Goal: Task Accomplishment & Management: Use online tool/utility

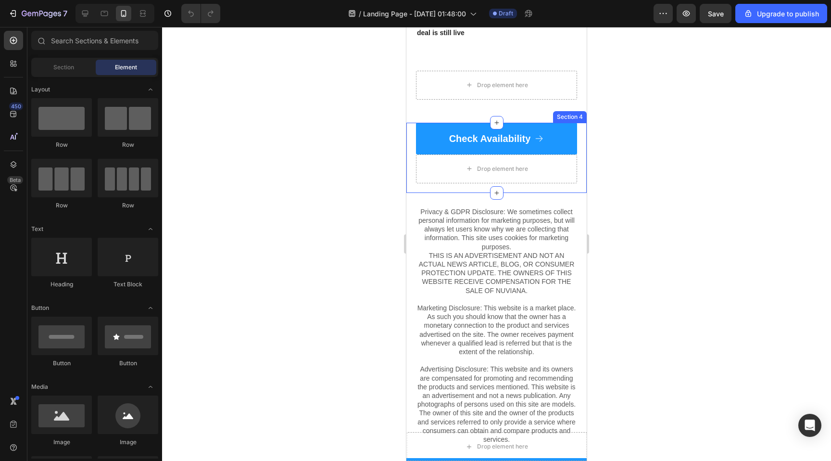
scroll to position [946, 0]
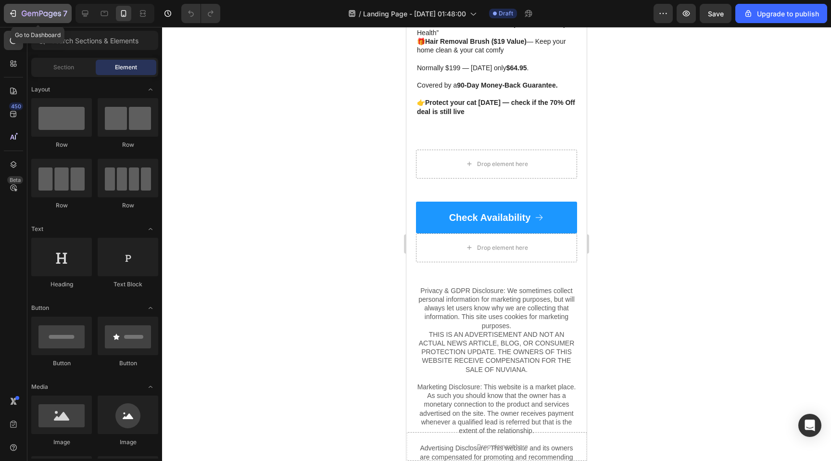
click at [30, 16] on icon "button" at bounding box center [41, 14] width 39 height 8
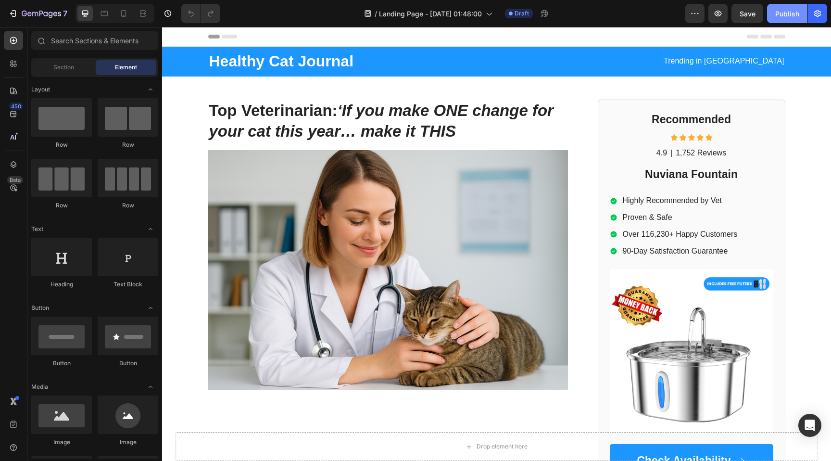
click at [795, 12] on div "Publish" at bounding box center [788, 14] width 24 height 10
click at [692, 6] on button "button" at bounding box center [695, 13] width 19 height 19
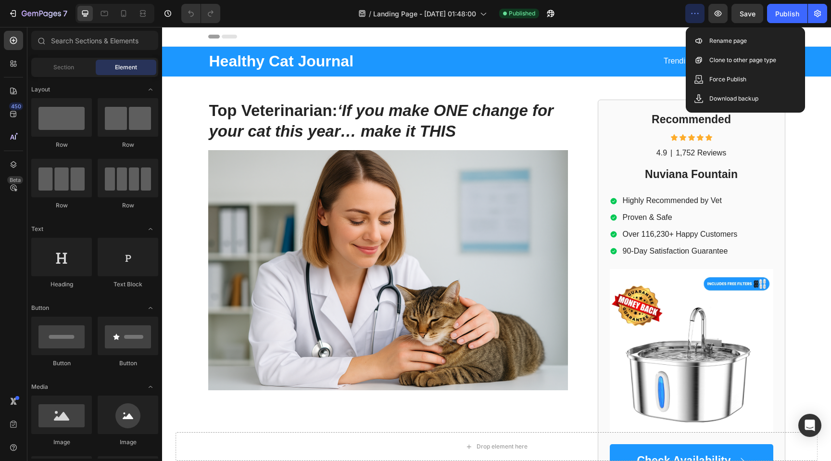
click at [701, 19] on button "button" at bounding box center [695, 13] width 19 height 19
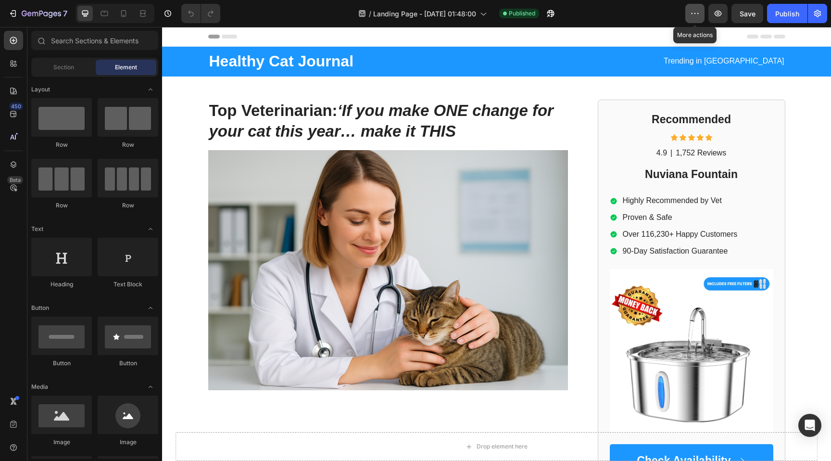
click at [697, 20] on button "button" at bounding box center [695, 13] width 19 height 19
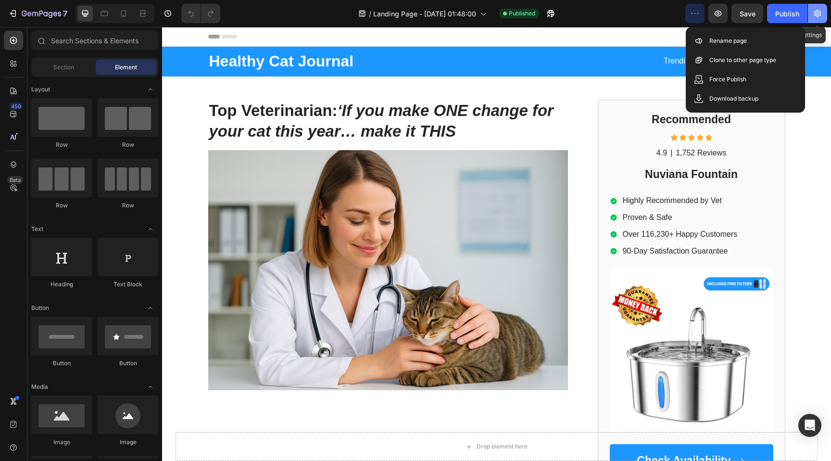
click at [821, 13] on icon "button" at bounding box center [818, 14] width 10 height 10
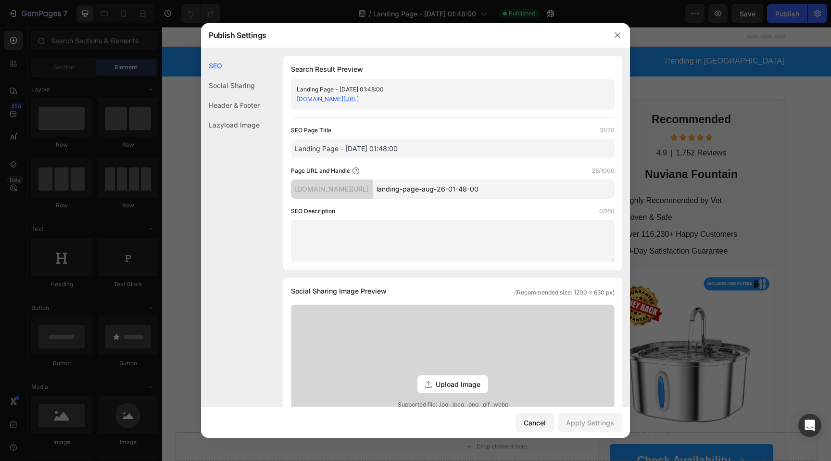
click at [438, 191] on input "landing-page-aug-26-01-48-00" at bounding box center [494, 188] width 242 height 19
paste input "nuviana-fountain"
type input "nuviana-fountain"
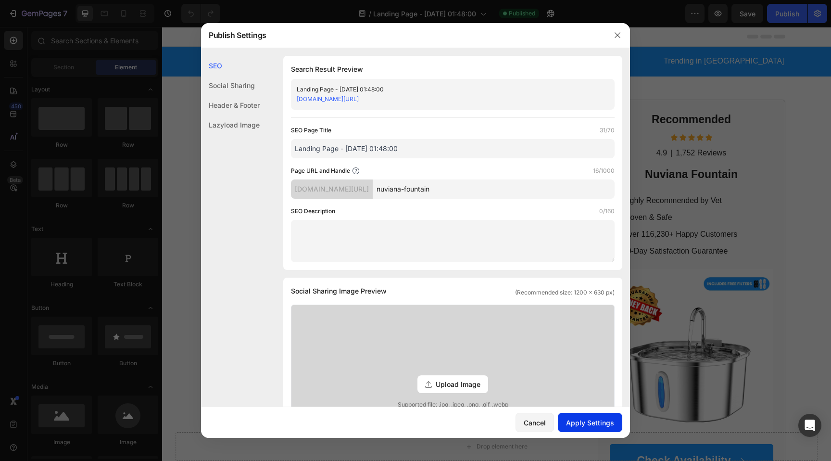
click at [577, 421] on div "Apply Settings" at bounding box center [590, 423] width 48 height 10
click at [620, 41] on button "button" at bounding box center [617, 34] width 15 height 15
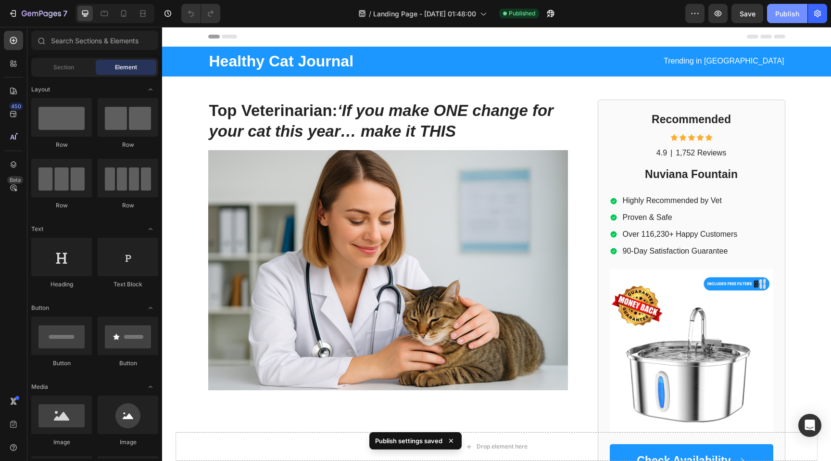
click at [779, 18] on div "Publish" at bounding box center [788, 14] width 24 height 10
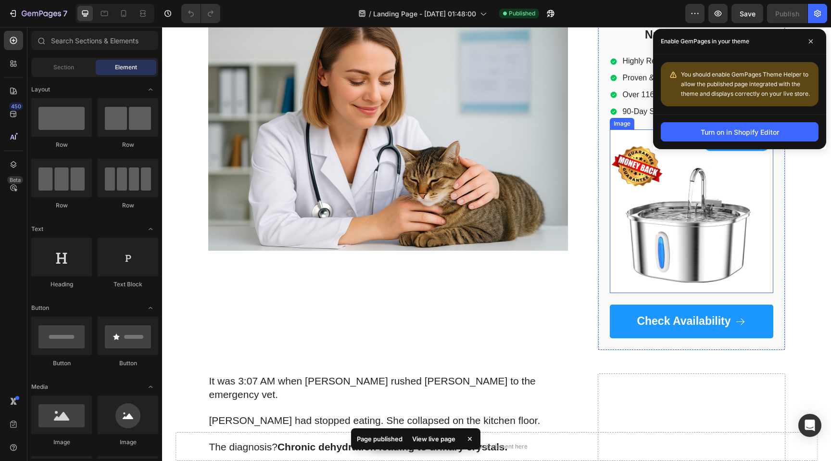
scroll to position [210, 0]
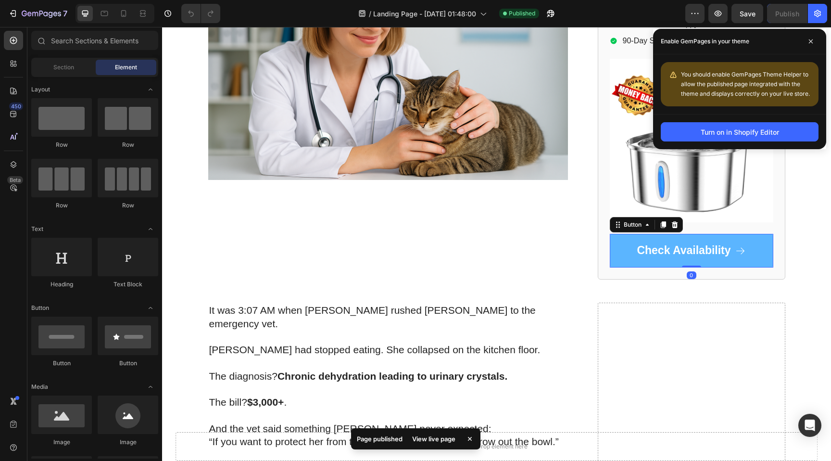
click at [641, 263] on link "Check Availability" at bounding box center [692, 251] width 164 height 34
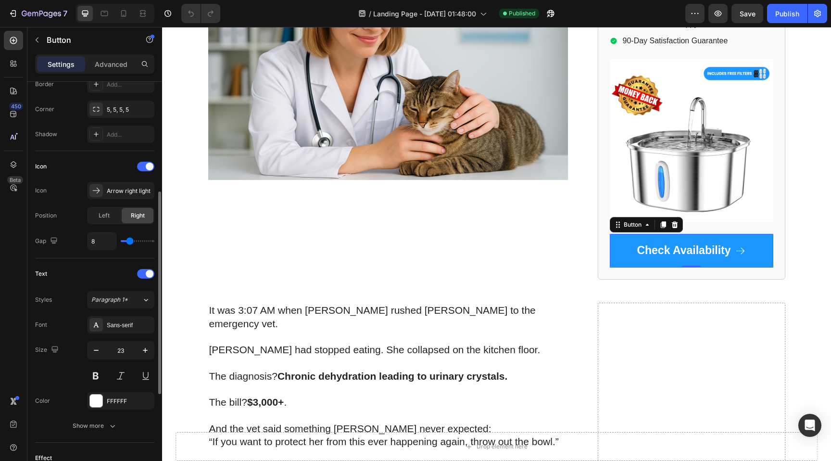
scroll to position [409, 0]
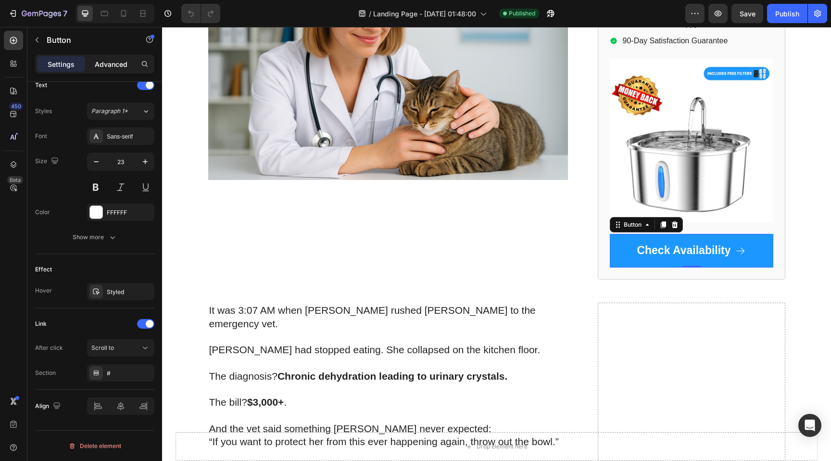
click at [119, 64] on p "Advanced" at bounding box center [111, 64] width 33 height 10
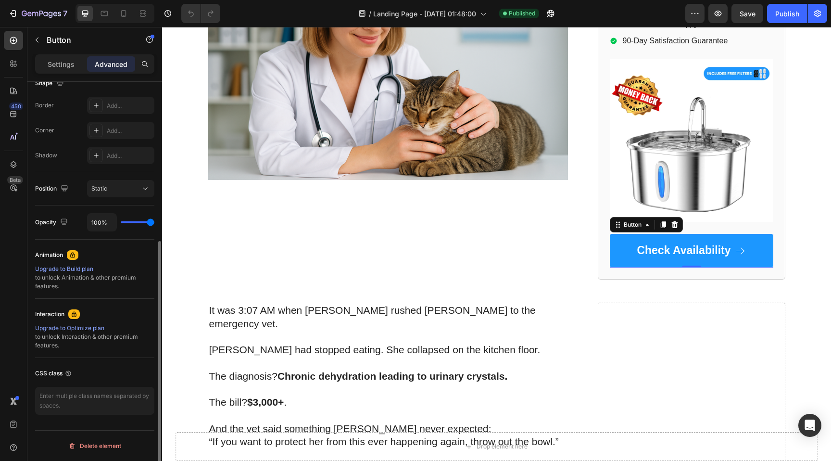
scroll to position [261, 0]
click at [630, 222] on div "Button" at bounding box center [633, 224] width 22 height 9
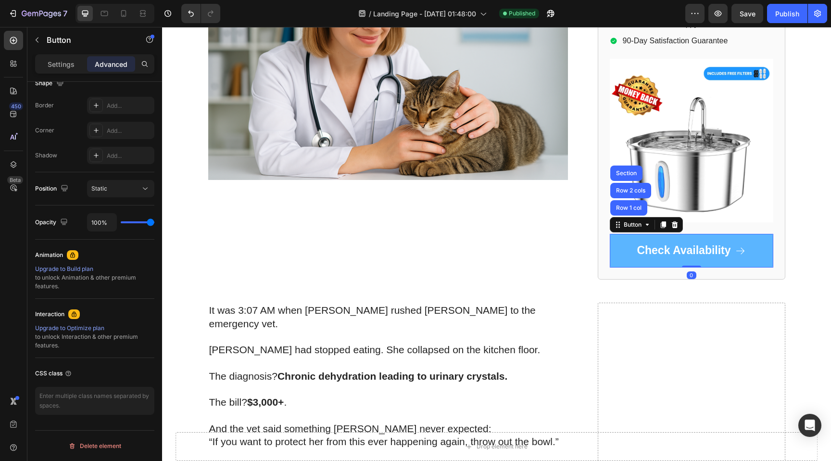
click at [639, 260] on link "Check Availability" at bounding box center [692, 251] width 164 height 34
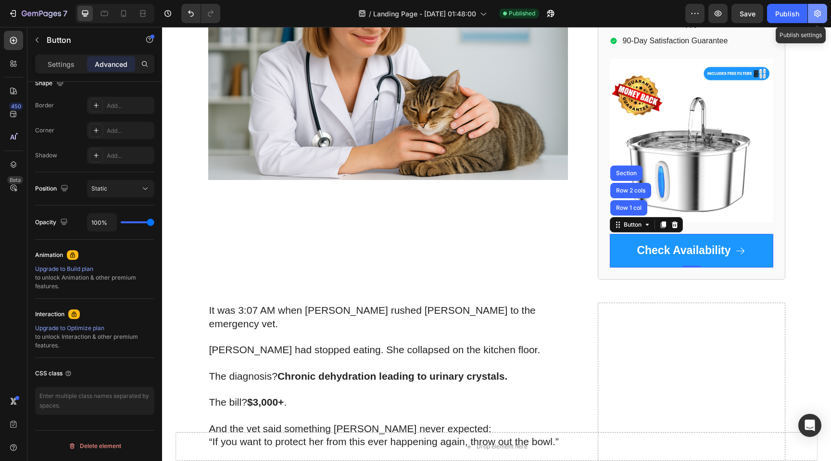
click at [820, 18] on icon "button" at bounding box center [818, 14] width 10 height 10
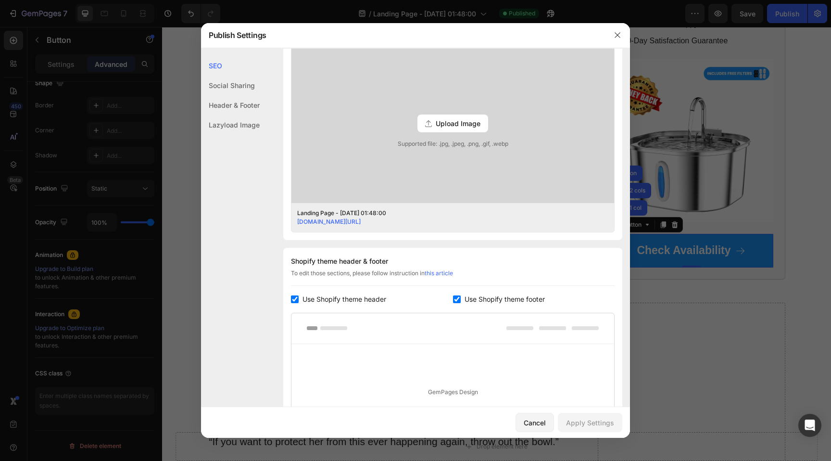
scroll to position [405, 0]
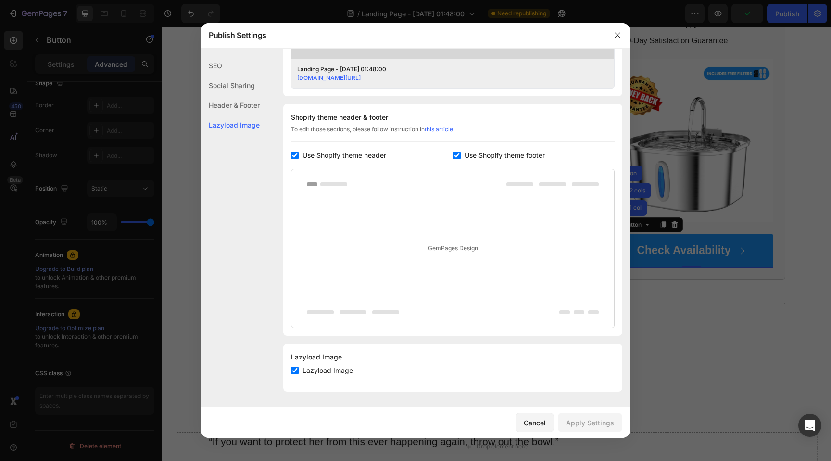
click at [314, 152] on span "Use Shopify theme header" at bounding box center [345, 156] width 84 height 12
checkbox input "false"
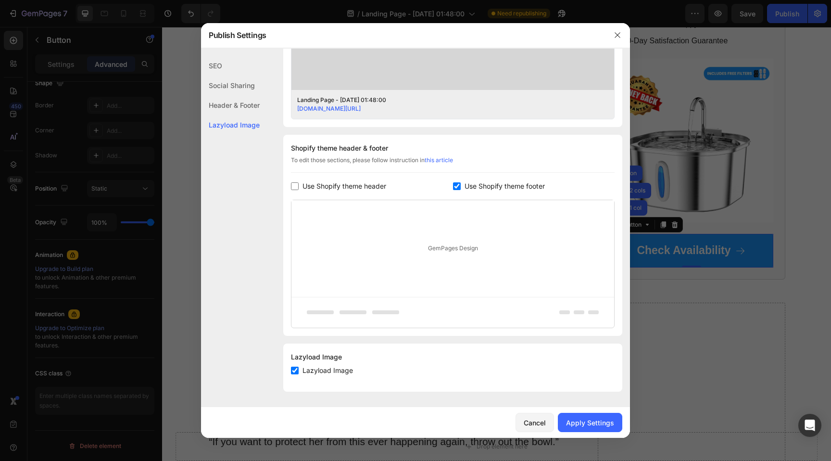
click at [464, 188] on label "Use Shopify theme footer" at bounding box center [503, 186] width 84 height 12
checkbox input "false"
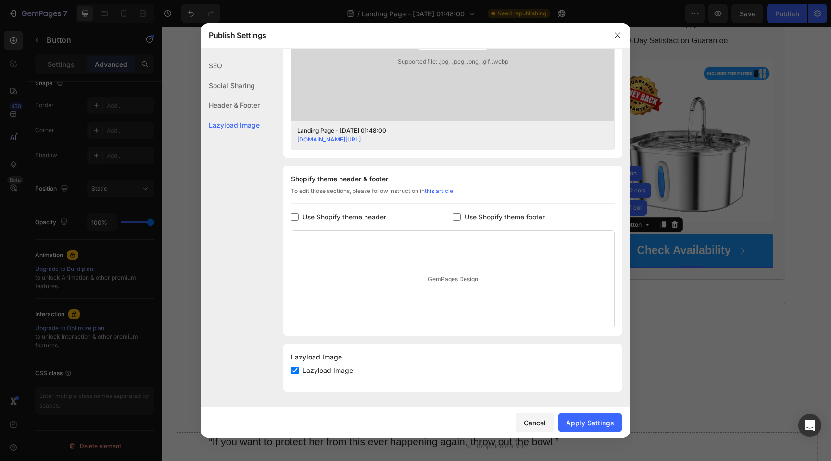
click at [311, 370] on span "Lazyload Image" at bounding box center [328, 371] width 51 height 12
checkbox input "false"
click at [586, 415] on button "Apply Settings" at bounding box center [590, 422] width 64 height 19
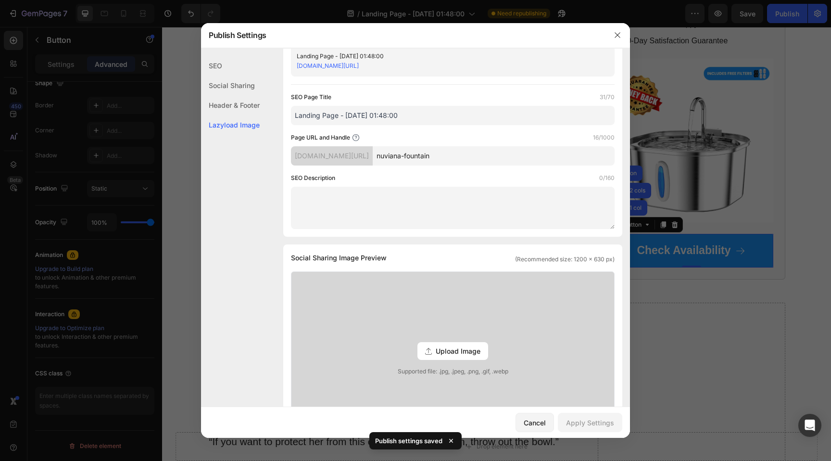
scroll to position [0, 0]
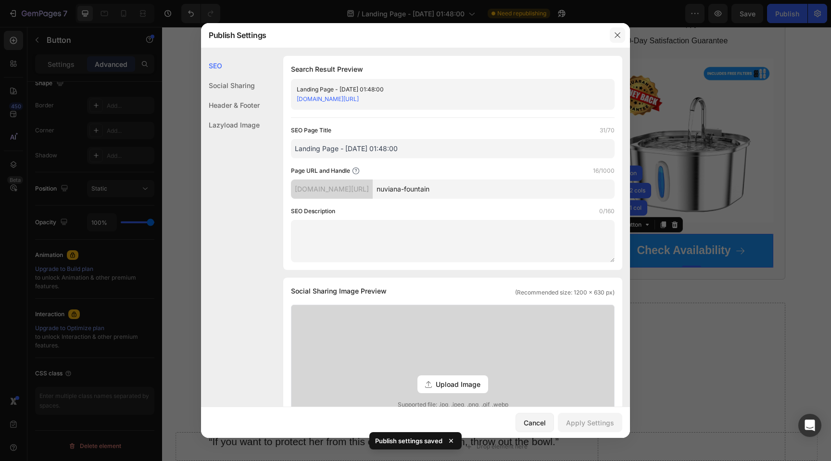
click at [615, 33] on icon "button" at bounding box center [617, 35] width 5 height 5
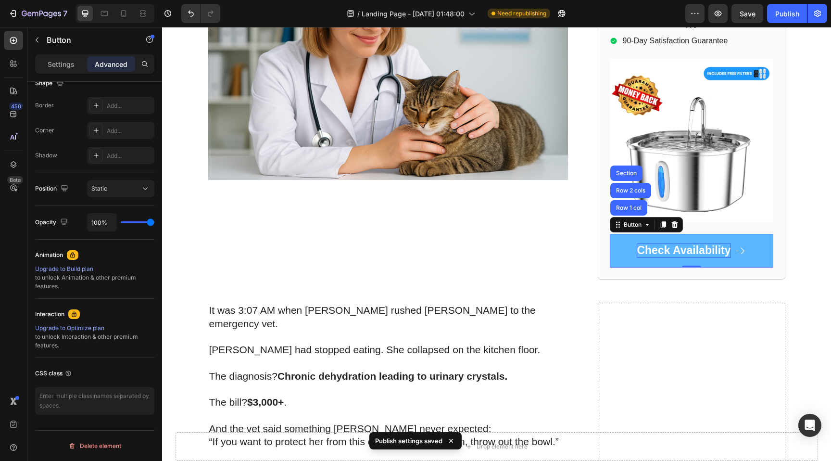
click at [641, 251] on p "Check Availability" at bounding box center [684, 250] width 94 height 14
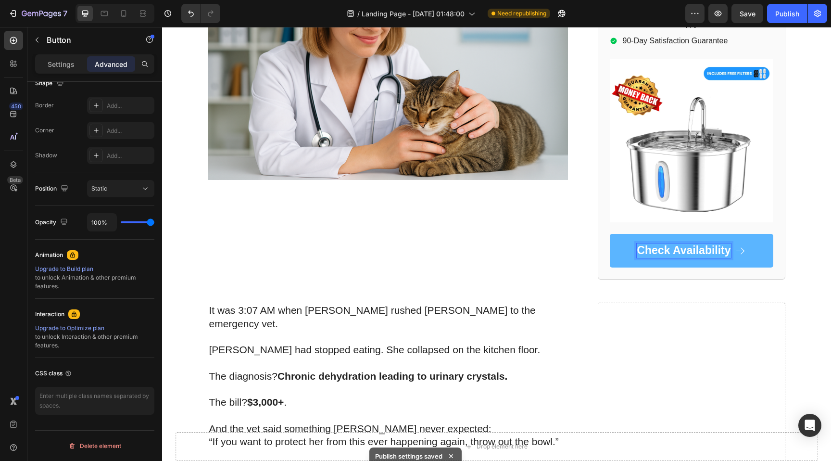
click at [620, 250] on link "Check Availability" at bounding box center [692, 251] width 164 height 34
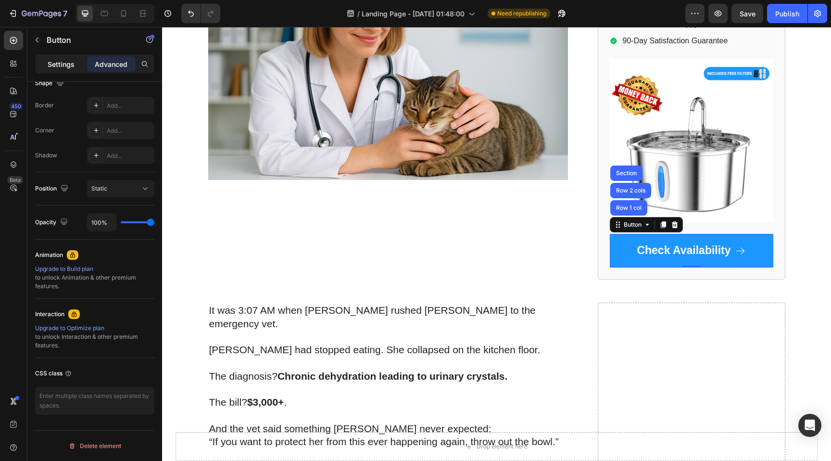
click at [67, 67] on p "Settings" at bounding box center [61, 64] width 27 height 10
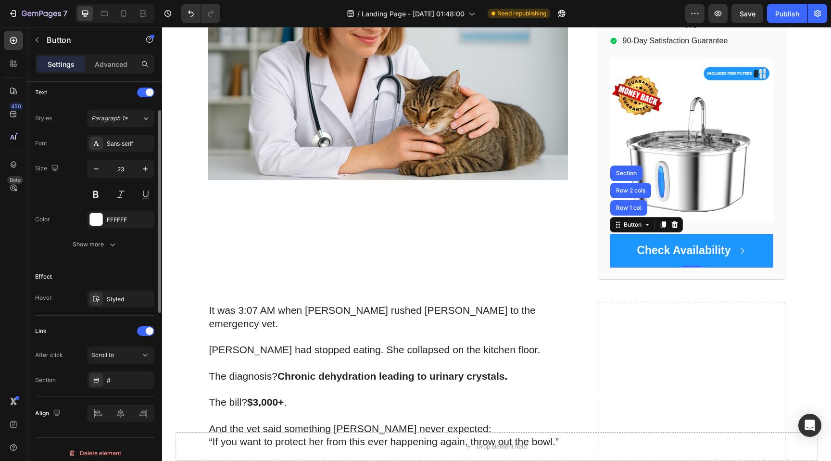
scroll to position [409, 0]
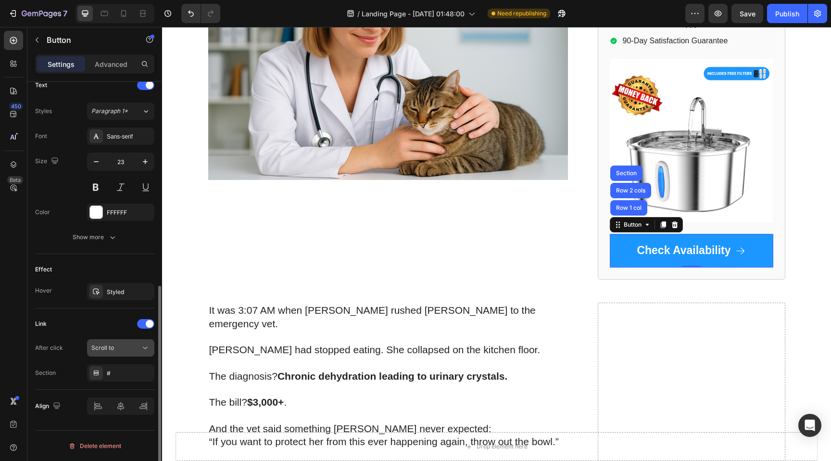
click at [105, 346] on span "Scroll to" at bounding box center [102, 347] width 23 height 7
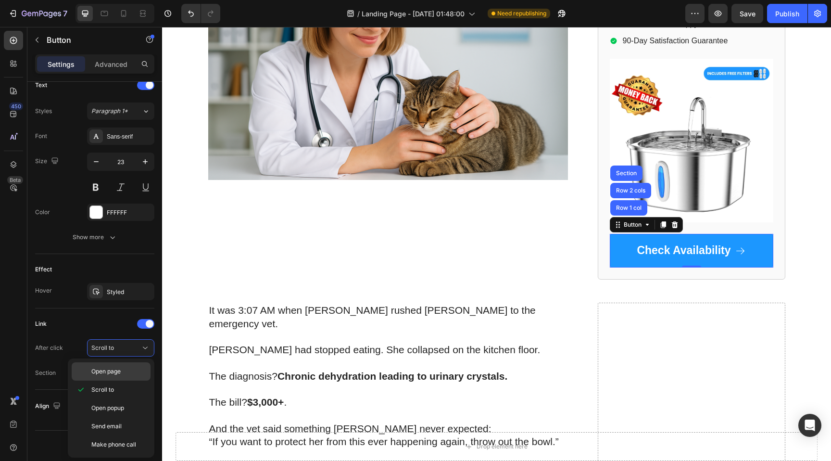
click at [129, 371] on p "Open page" at bounding box center [118, 371] width 55 height 9
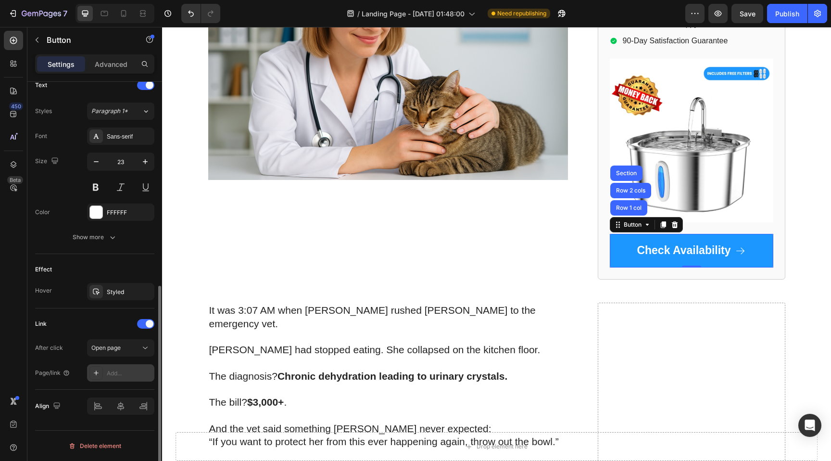
click at [117, 373] on div "Add..." at bounding box center [129, 373] width 45 height 9
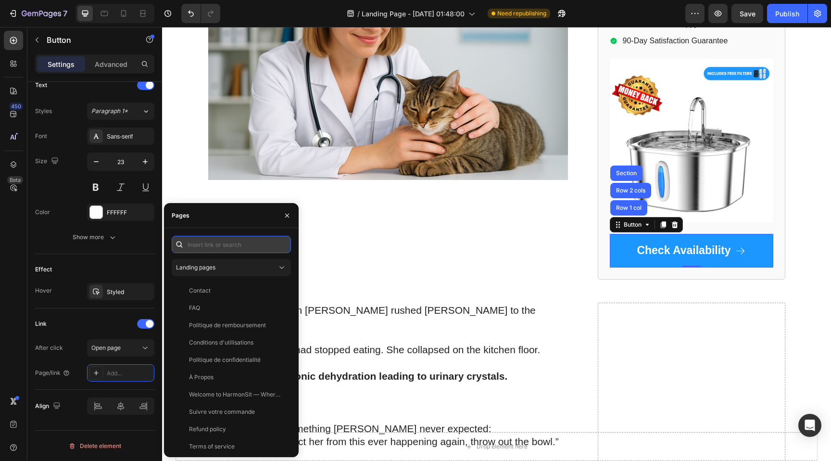
click at [223, 243] on input "text" at bounding box center [231, 244] width 119 height 17
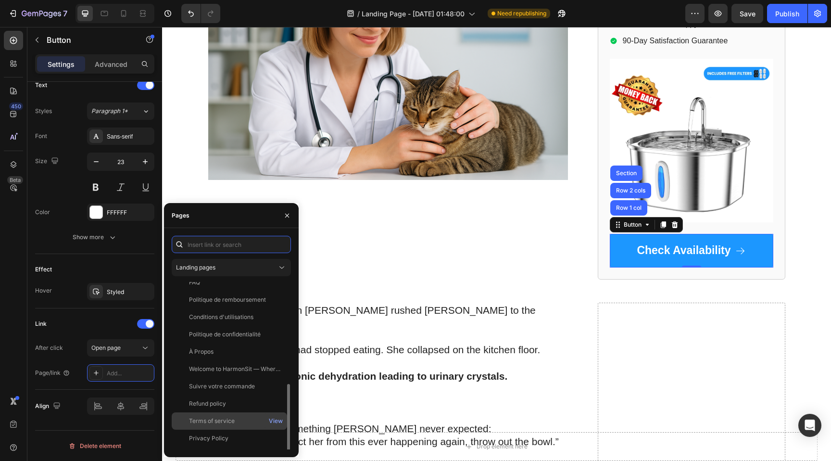
scroll to position [0, 0]
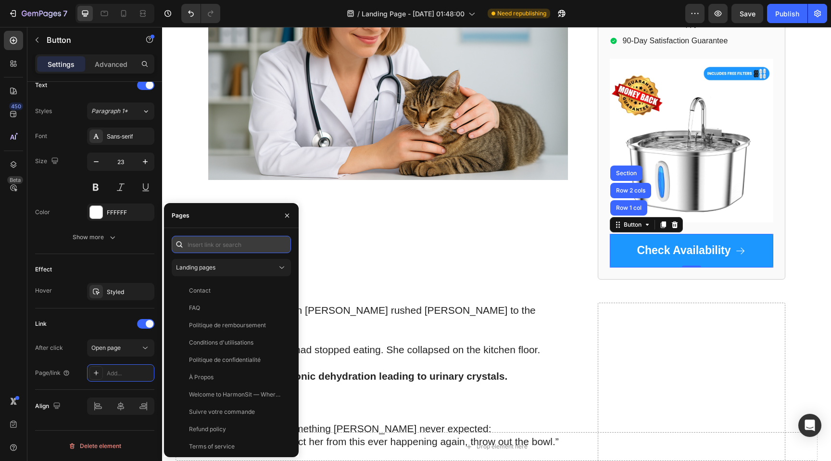
paste input "[URL][DOMAIN_NAME]"
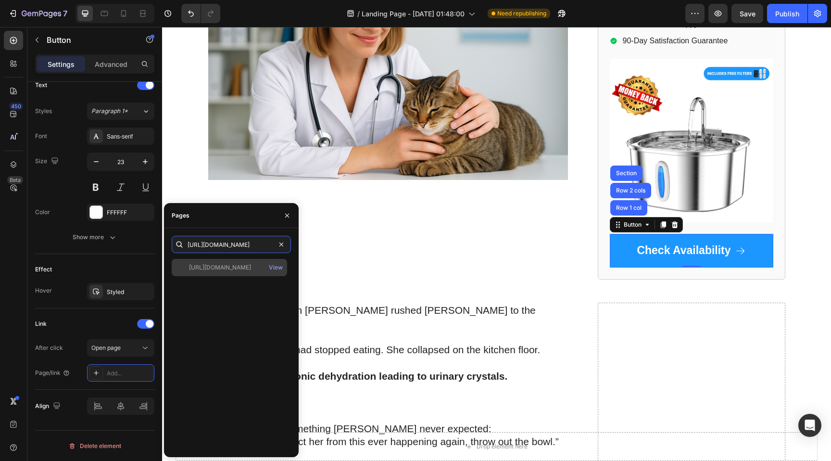
type input "[URL][DOMAIN_NAME]"
click at [226, 270] on div "[URL][DOMAIN_NAME]" at bounding box center [220, 267] width 62 height 9
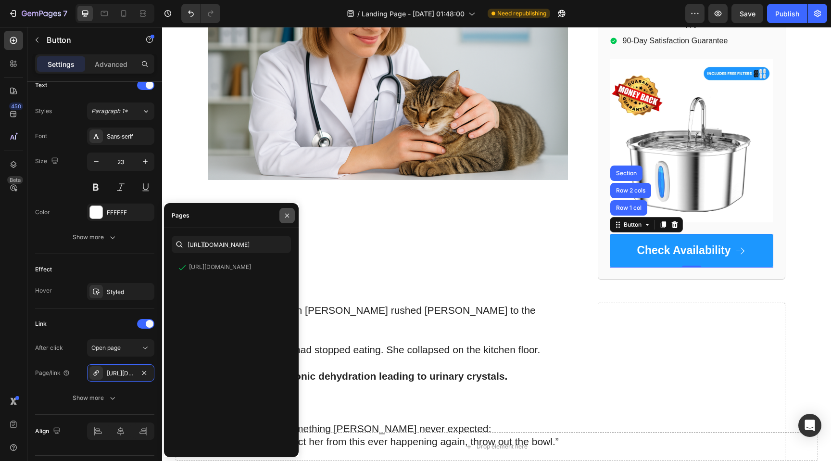
click at [287, 219] on button "button" at bounding box center [287, 215] width 15 height 15
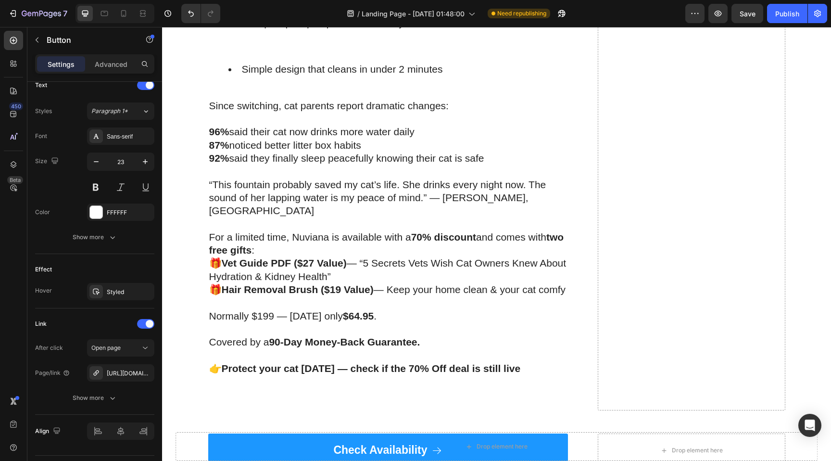
scroll to position [1349, 0]
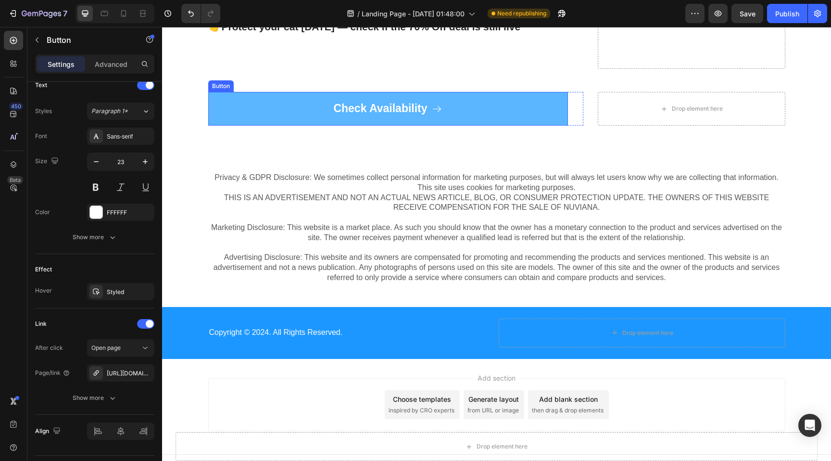
click at [324, 92] on link "Check Availability" at bounding box center [388, 109] width 360 height 34
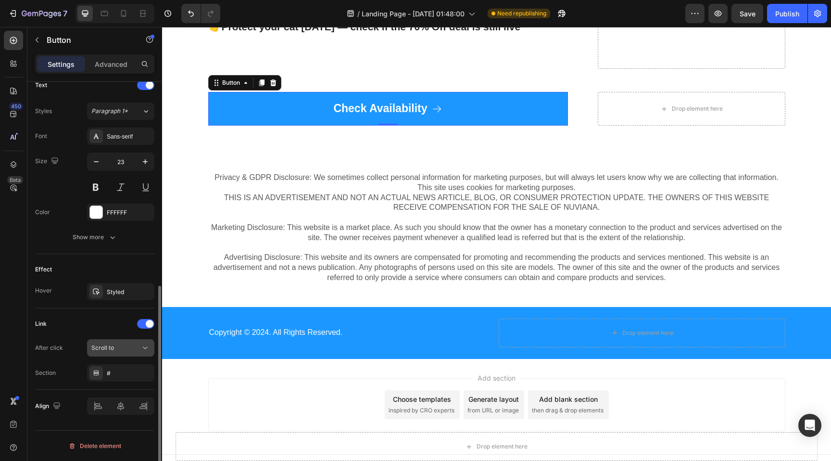
click at [118, 350] on div "Scroll to" at bounding box center [115, 347] width 49 height 9
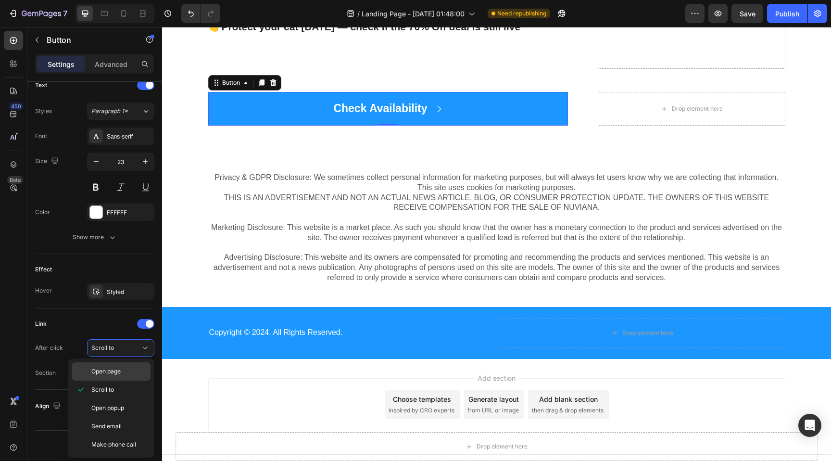
click at [115, 372] on span "Open page" at bounding box center [105, 371] width 29 height 9
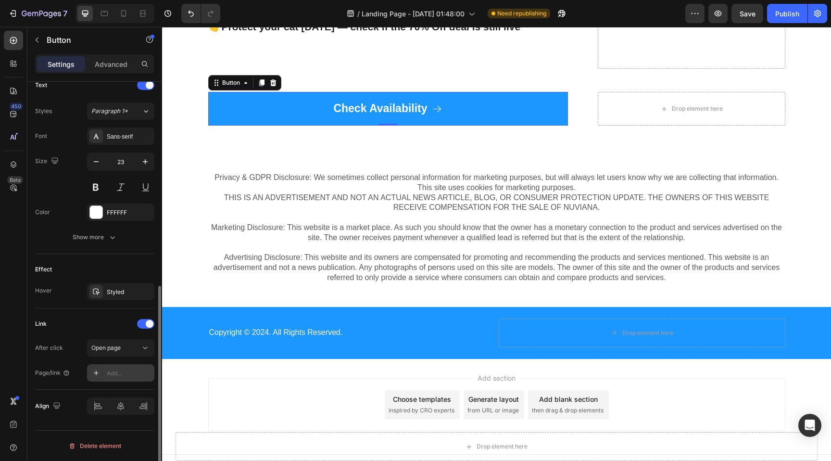
click at [115, 372] on div "Add..." at bounding box center [129, 373] width 45 height 9
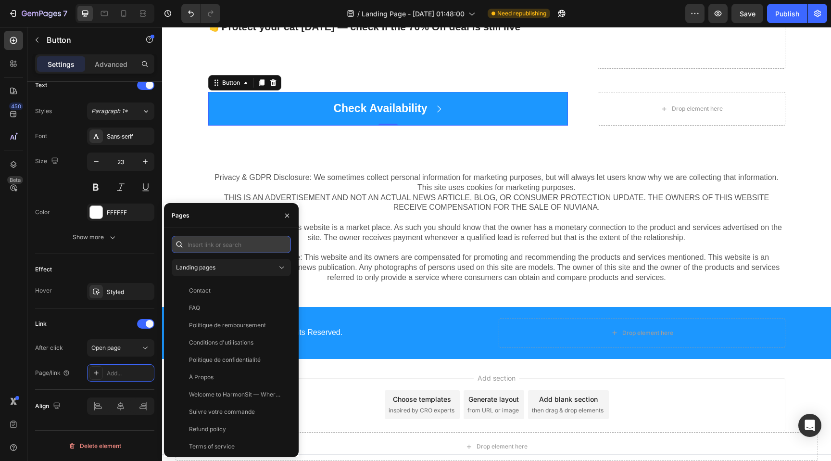
click at [230, 242] on input "text" at bounding box center [231, 244] width 119 height 17
paste input "[URL][DOMAIN_NAME]"
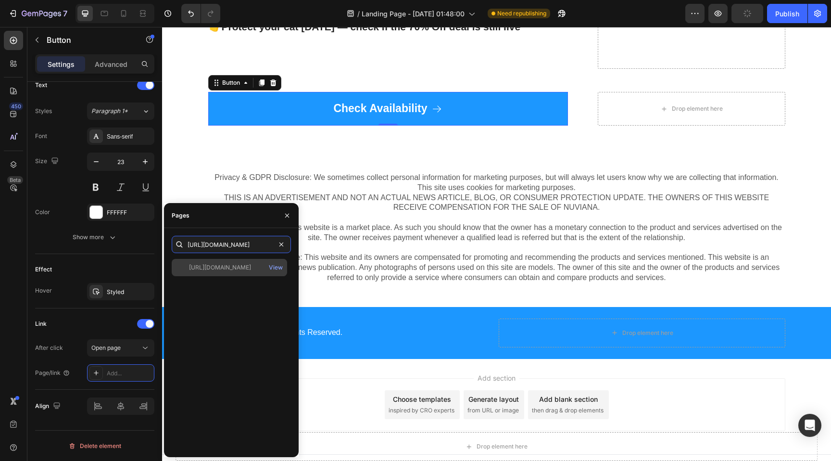
type input "[URL][DOMAIN_NAME]"
click at [254, 272] on div "[URL][DOMAIN_NAME] View" at bounding box center [229, 267] width 115 height 17
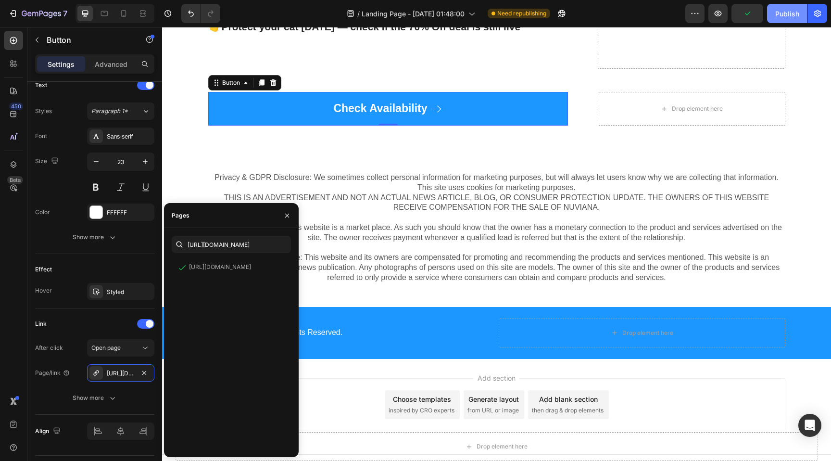
click at [784, 15] on div "Publish" at bounding box center [788, 14] width 24 height 10
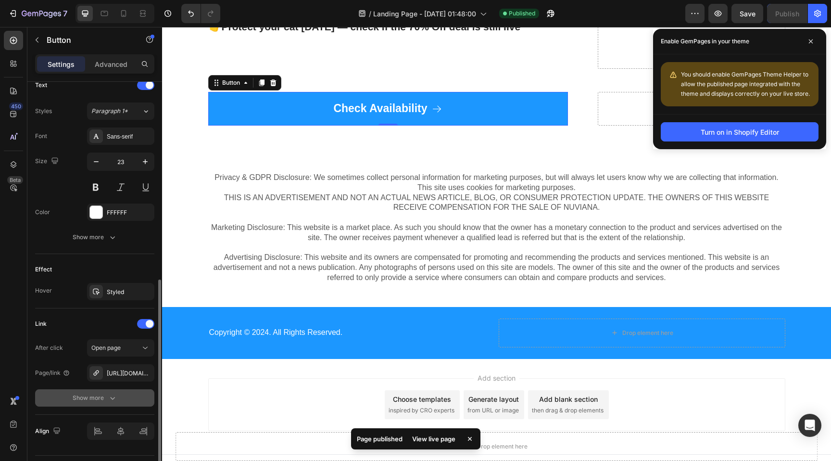
click at [98, 399] on div "Show more" at bounding box center [95, 398] width 45 height 10
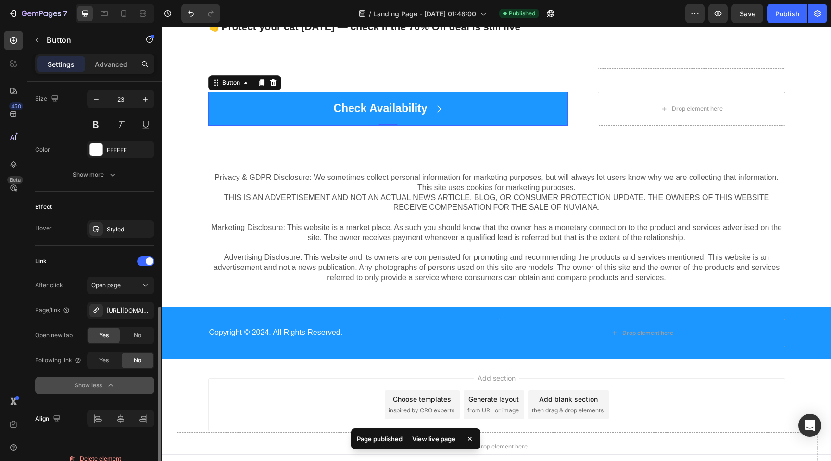
scroll to position [484, 0]
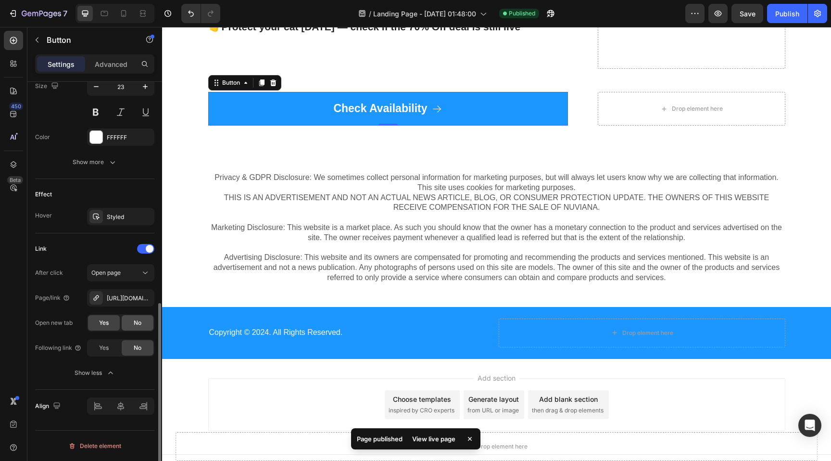
click at [140, 325] on span "No" at bounding box center [138, 322] width 8 height 9
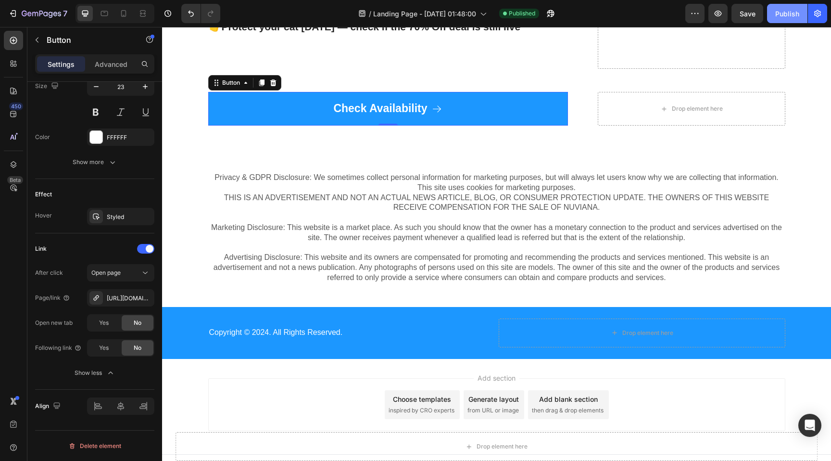
click at [795, 10] on div "Publish" at bounding box center [788, 14] width 24 height 10
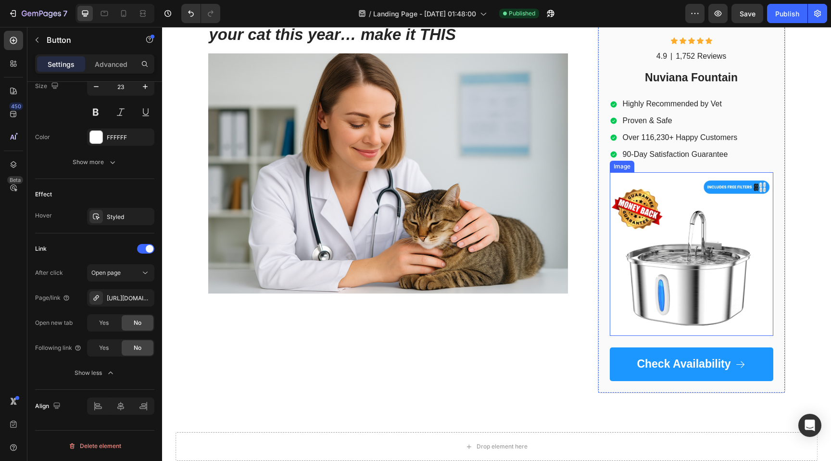
scroll to position [119, 0]
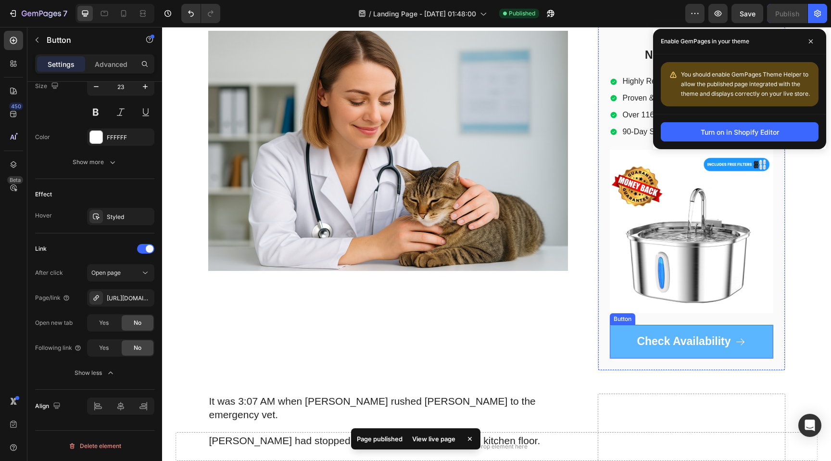
click at [624, 338] on link "Check Availability" at bounding box center [692, 342] width 164 height 34
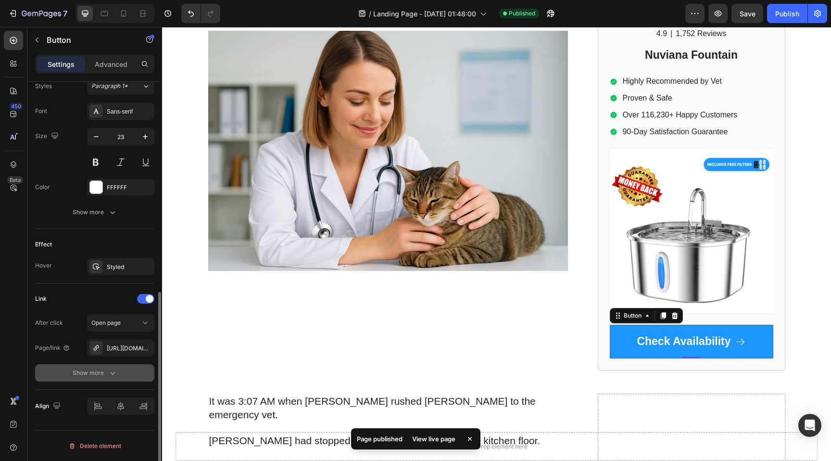
click at [104, 369] on div "Show more" at bounding box center [95, 373] width 45 height 10
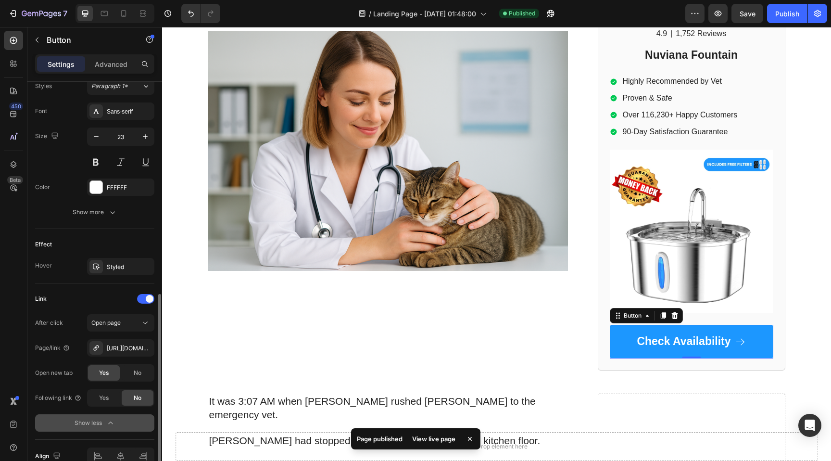
scroll to position [484, 0]
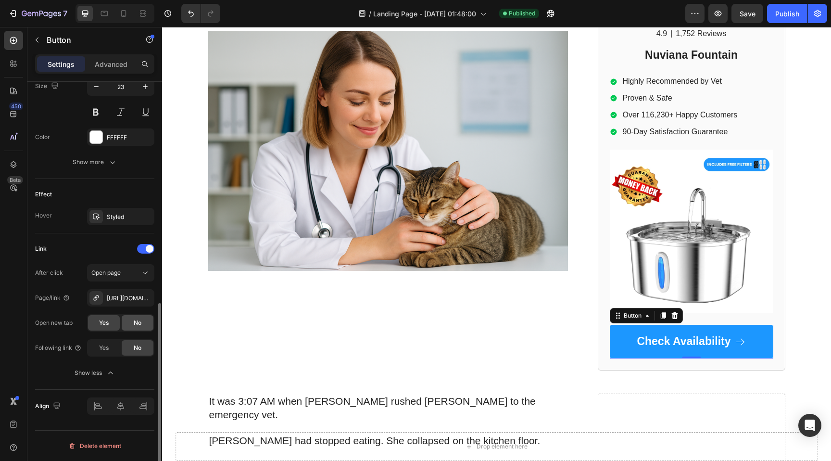
click at [140, 325] on span "No" at bounding box center [138, 322] width 8 height 9
click at [794, 8] on button "Publish" at bounding box center [787, 13] width 40 height 19
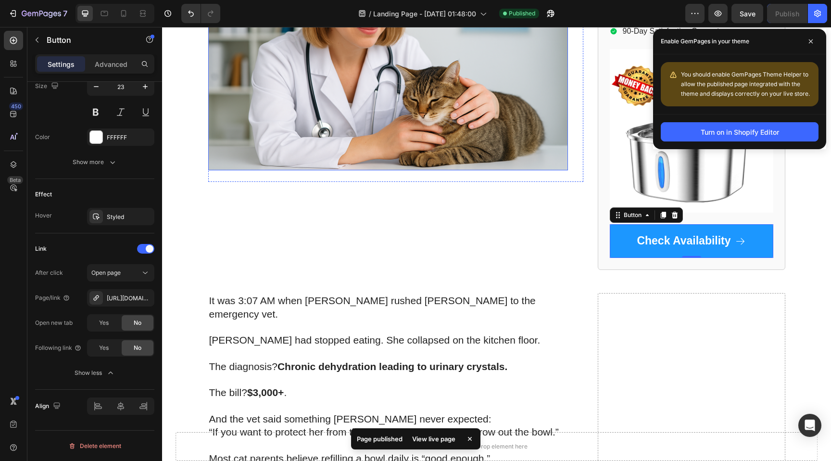
scroll to position [238, 0]
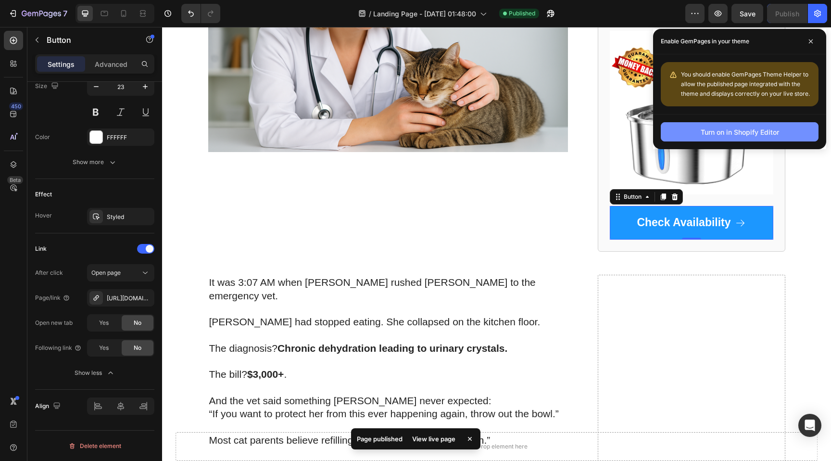
click at [730, 131] on div "Turn on in Shopify Editor" at bounding box center [740, 132] width 78 height 10
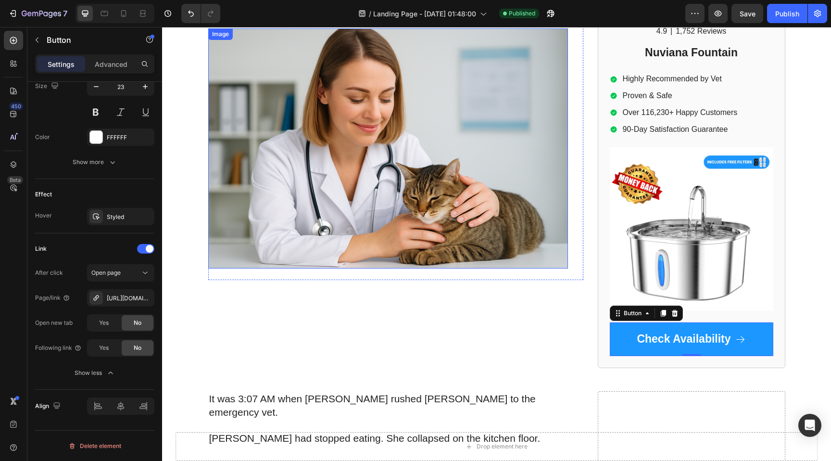
scroll to position [0, 0]
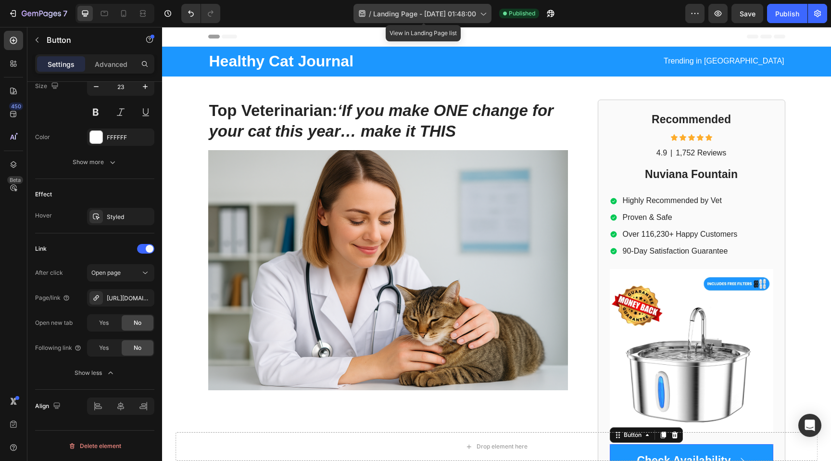
click at [402, 12] on span "Landing Page - [DATE] 01:48:00" at bounding box center [424, 14] width 103 height 10
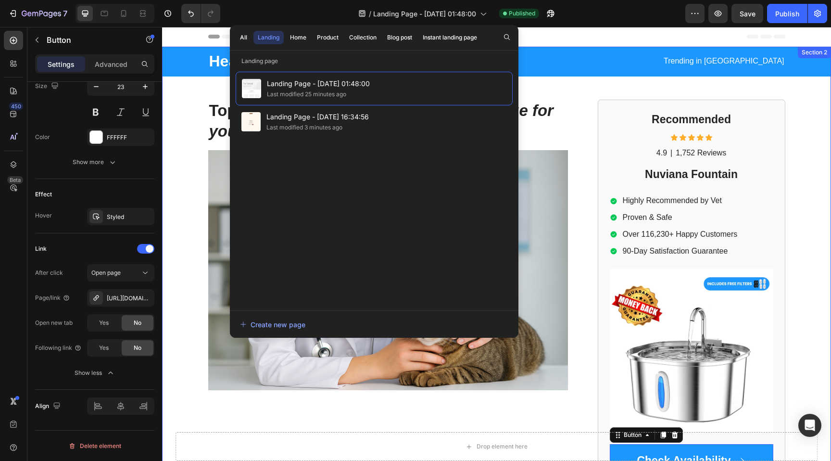
click at [193, 76] on div "Healthy Cat Journal Text Block Trending in [GEOGRAPHIC_DATA] Text Block Row" at bounding box center [497, 62] width 650 height 30
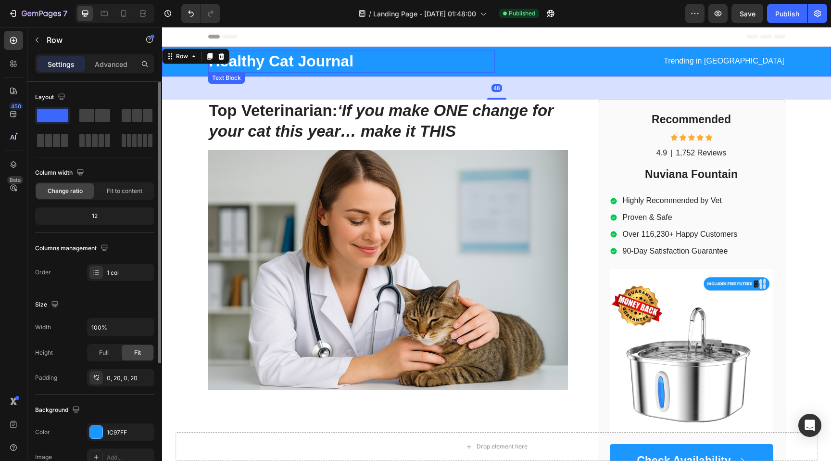
click at [272, 60] on strong "Healthy Cat Journal" at bounding box center [281, 60] width 145 height 17
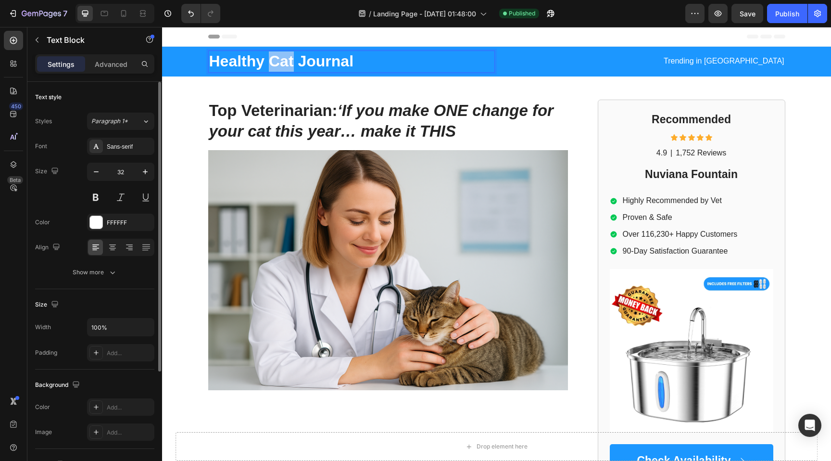
click at [272, 60] on strong "Healthy Cat Journal" at bounding box center [281, 60] width 145 height 17
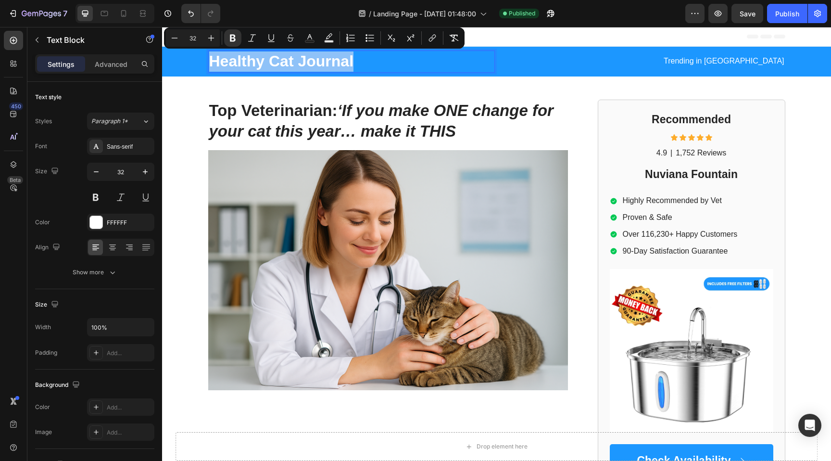
copy strong "Healthy Cat Journal"
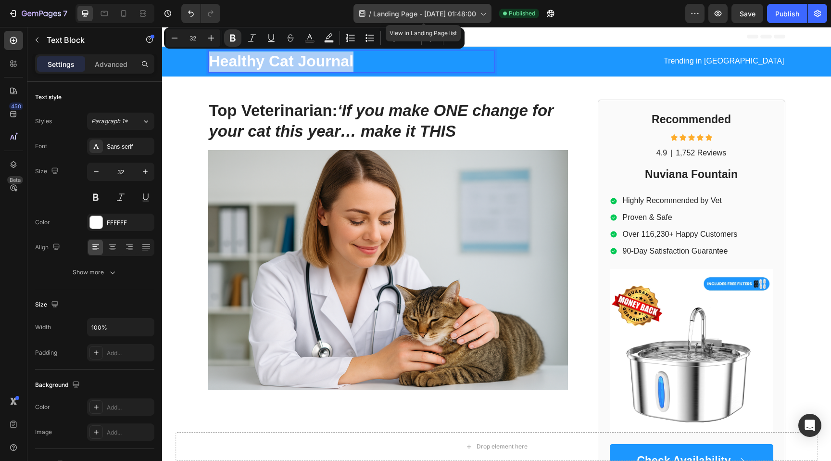
click at [439, 13] on span "Landing Page - [DATE] 01:48:00" at bounding box center [424, 14] width 103 height 10
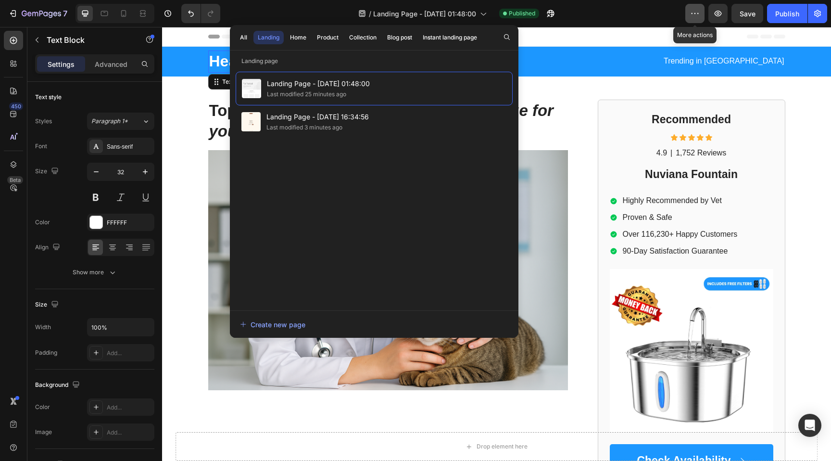
click at [699, 15] on icon "button" at bounding box center [695, 14] width 10 height 10
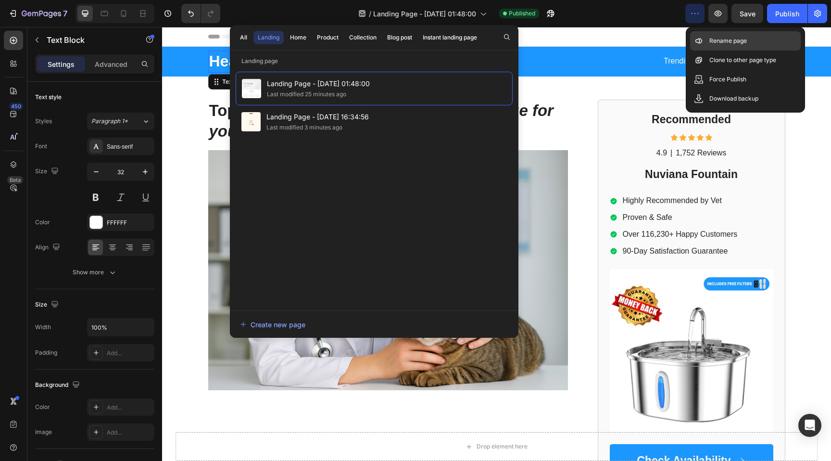
click at [708, 51] on div "Rename page" at bounding box center [745, 60] width 111 height 19
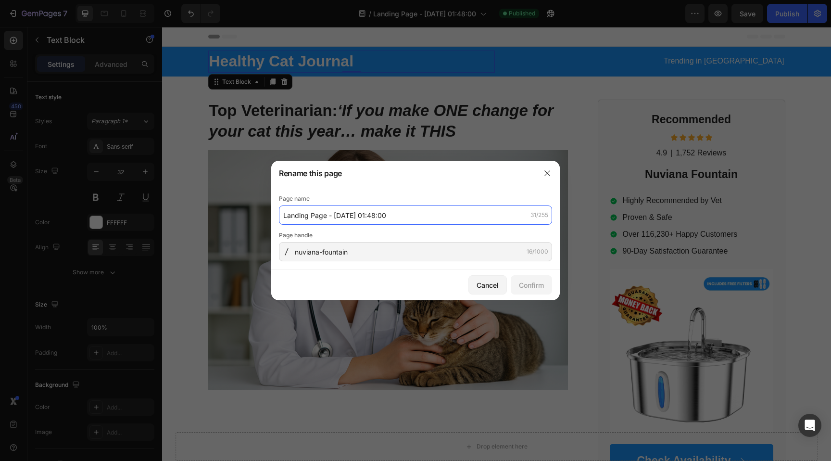
click at [398, 222] on input "Landing Page - [DATE] 01:48:00" at bounding box center [415, 214] width 273 height 19
paste input "Healthy Cat Journal"
type input "Healthy Cat Journal"
click at [523, 286] on div "Confirm" at bounding box center [531, 285] width 25 height 10
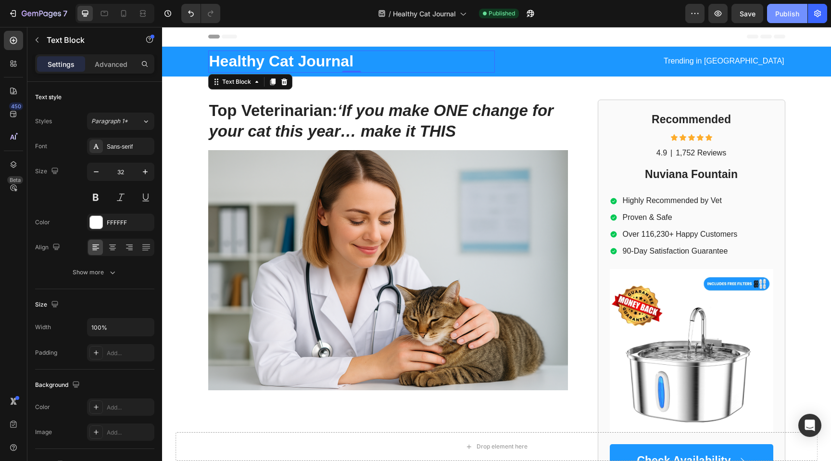
click at [784, 15] on div "Publish" at bounding box center [788, 14] width 24 height 10
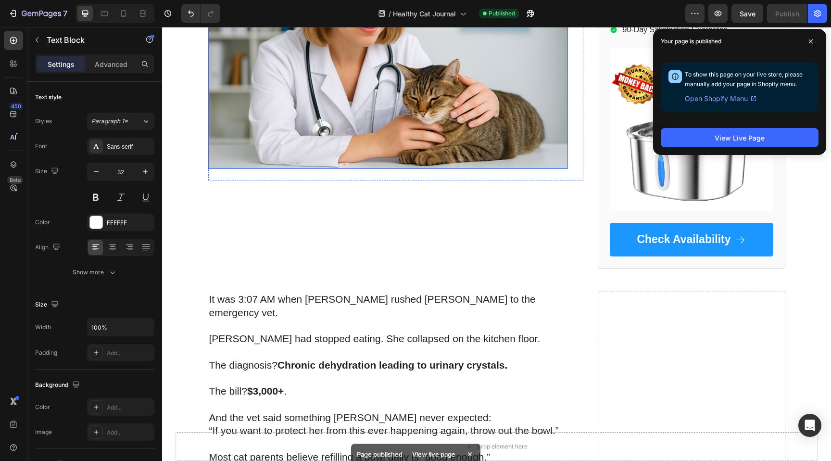
scroll to position [259, 0]
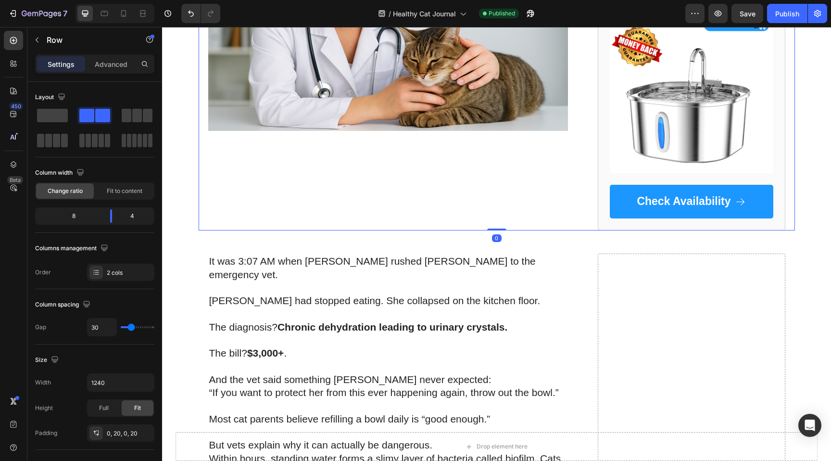
click at [263, 214] on div "Top Veterinarian: ‘If you make ONE change for your cat this year… make it THIS …" at bounding box center [395, 35] width 375 height 391
click at [262, 99] on img at bounding box center [388, 11] width 360 height 240
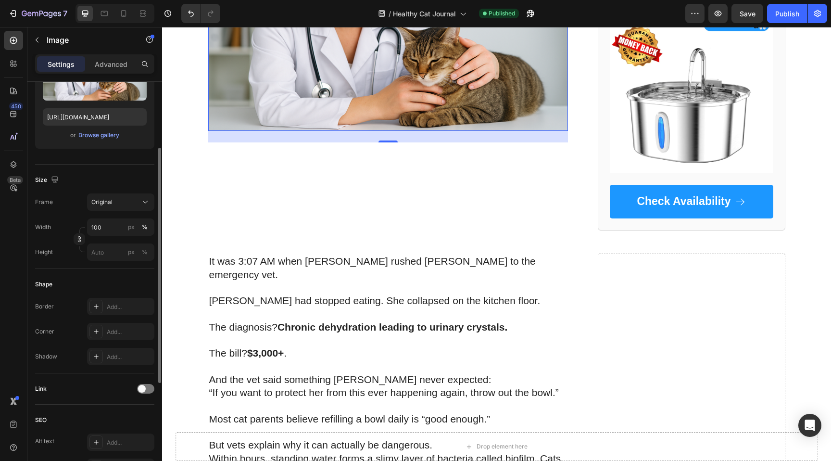
scroll to position [0, 0]
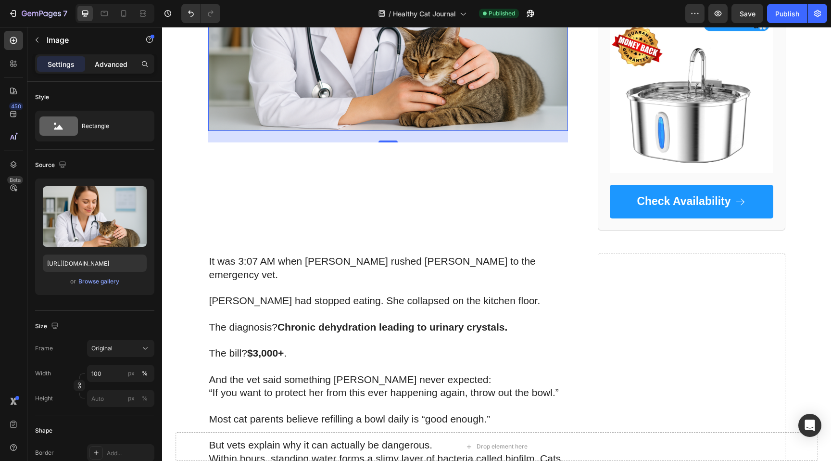
click at [112, 63] on p "Advanced" at bounding box center [111, 64] width 33 height 10
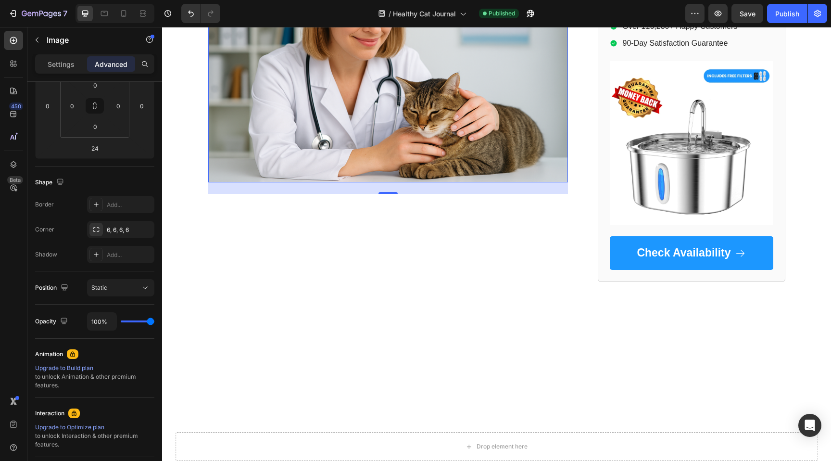
scroll to position [230, 0]
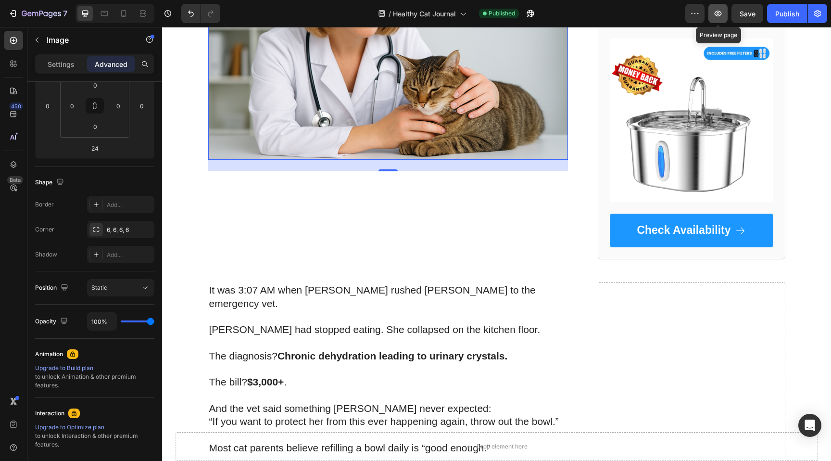
click at [722, 15] on icon "button" at bounding box center [718, 14] width 10 height 10
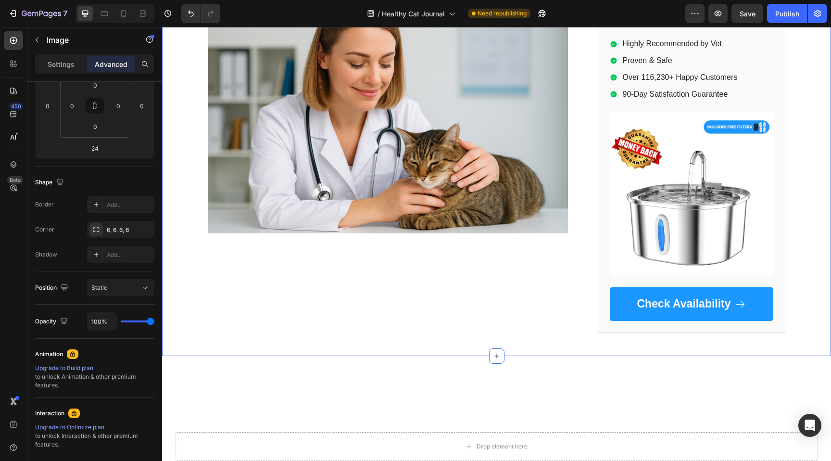
scroll to position [176, 0]
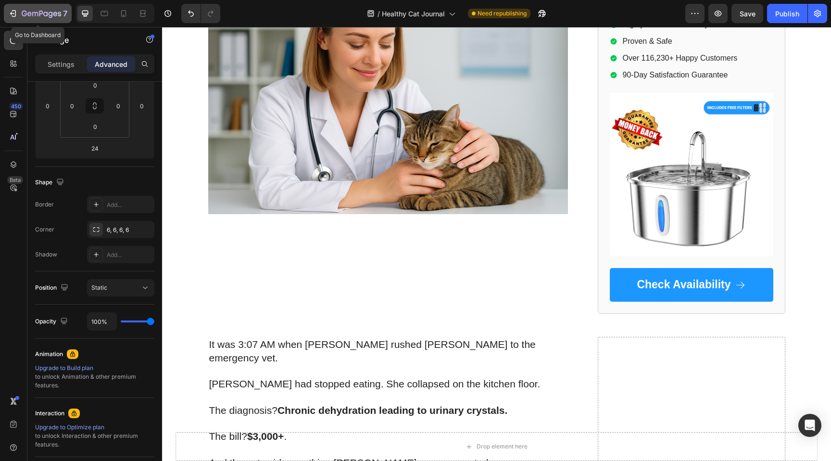
click at [60, 13] on icon "button" at bounding box center [41, 14] width 39 height 8
